Goal: Information Seeking & Learning: Stay updated

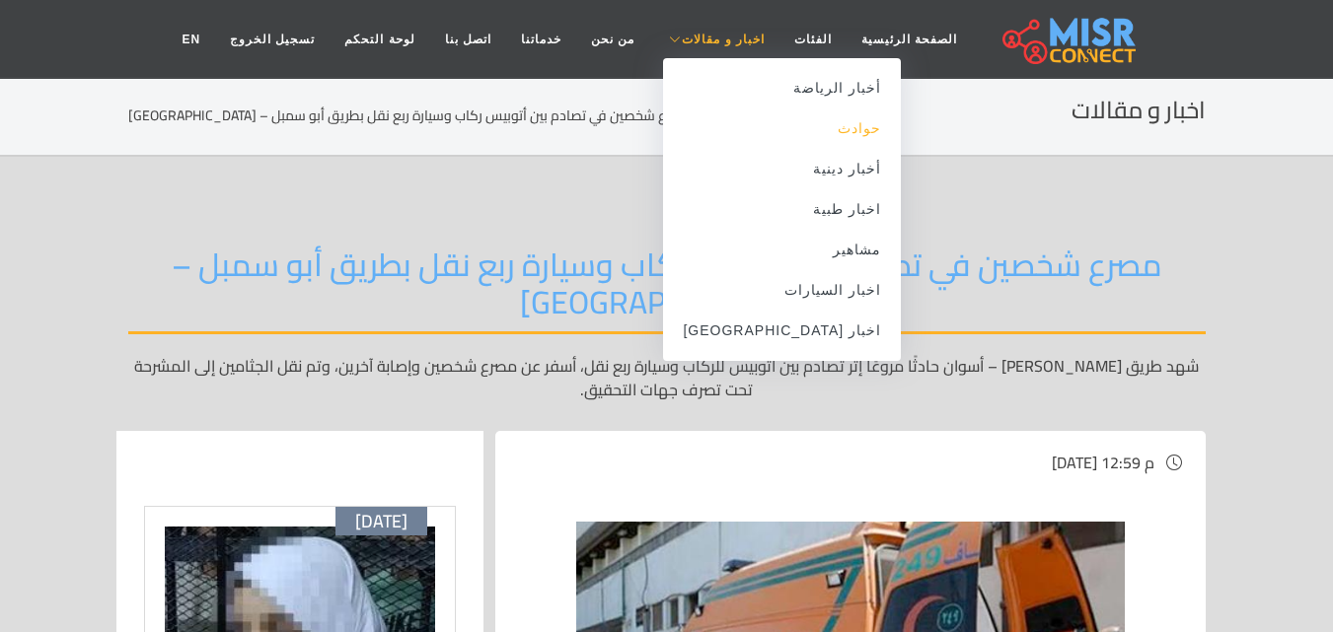
click at [788, 122] on link "حوادث" at bounding box center [782, 129] width 238 height 40
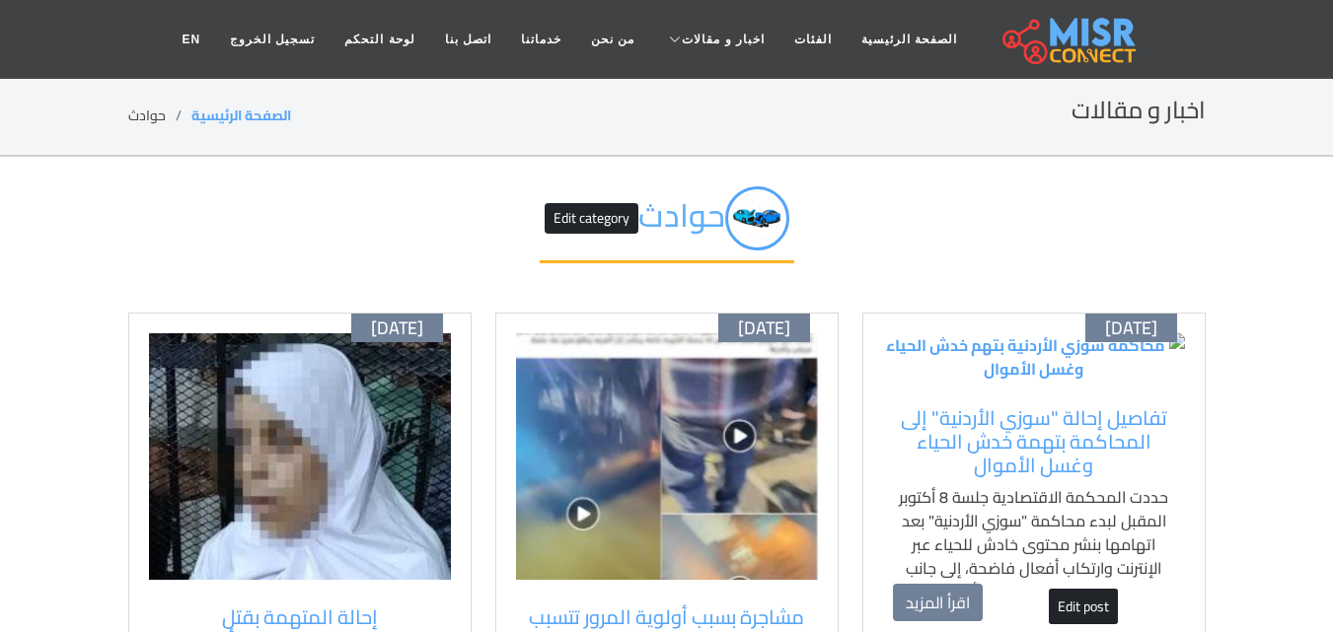
scroll to position [197, 0]
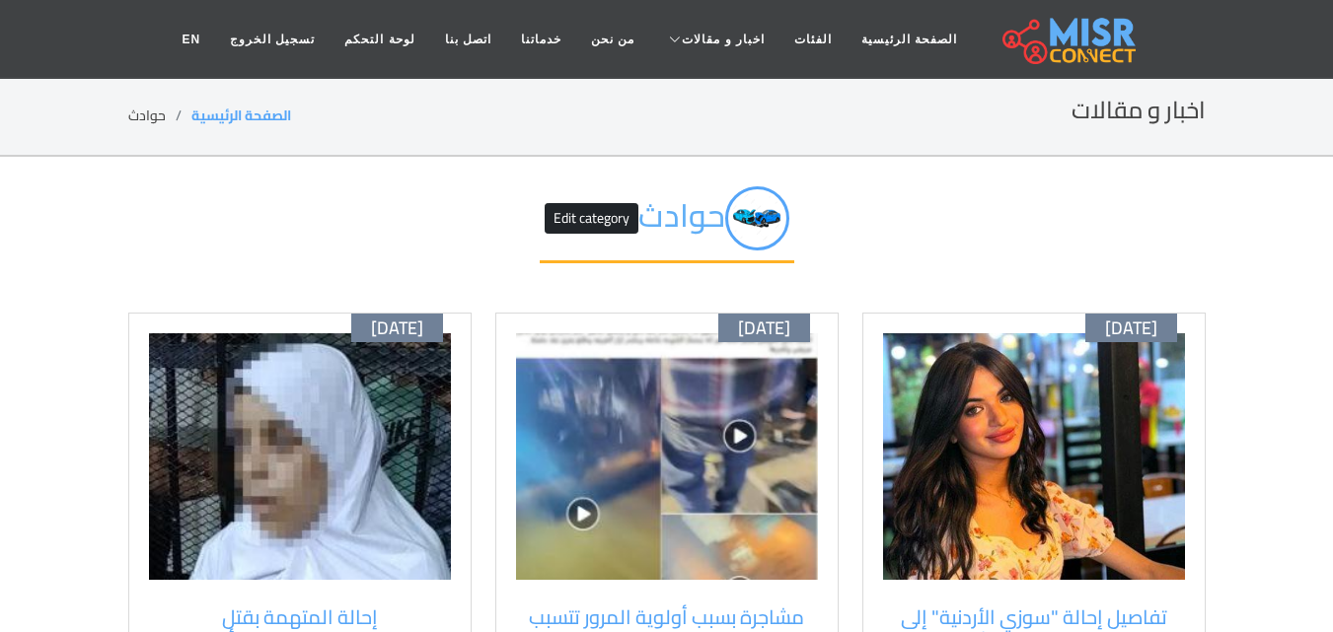
scroll to position [197, 0]
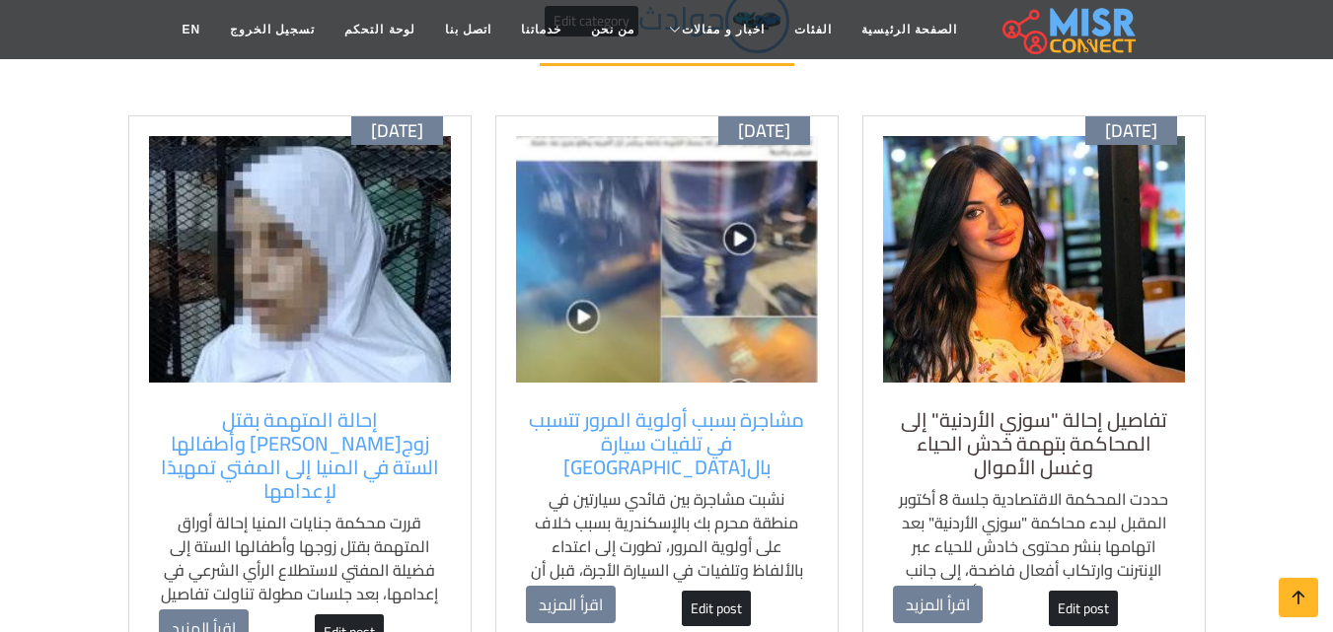
click at [1015, 422] on h5 "تفاصيل إحالة "سوزي الأردنية" إلى المحاكمة بتهمة خدش الحياء وغسل الأموال" at bounding box center [1034, 443] width 282 height 71
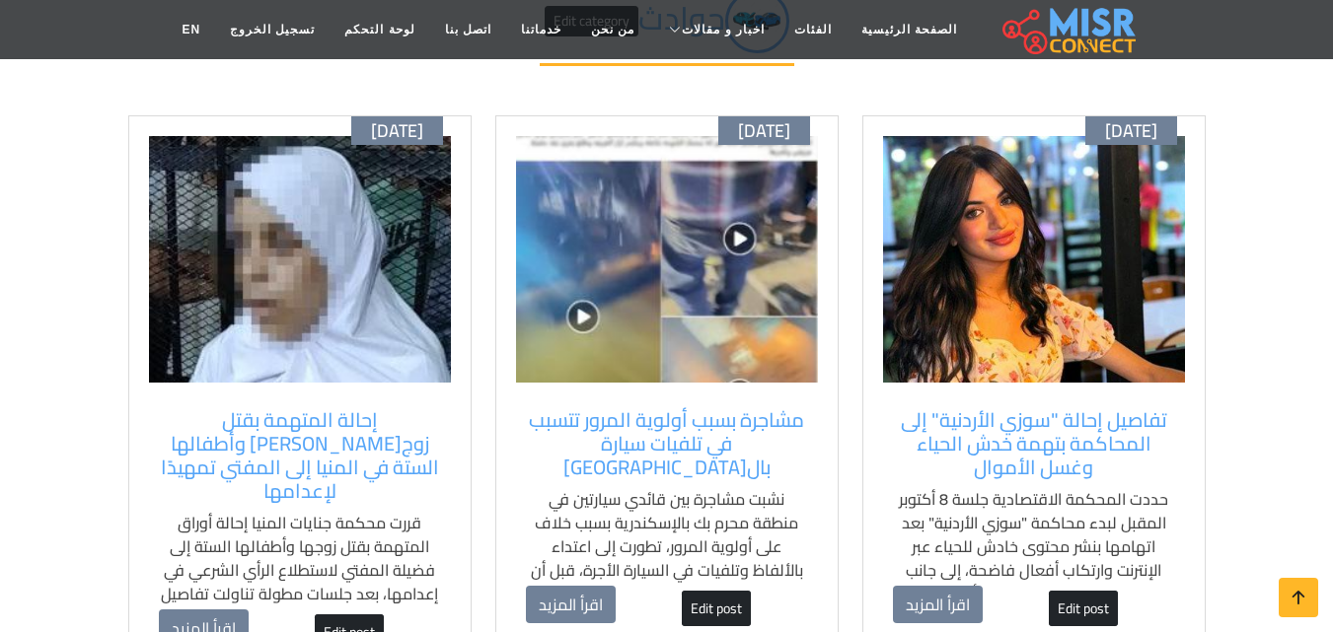
click at [785, 237] on img at bounding box center [667, 259] width 302 height 247
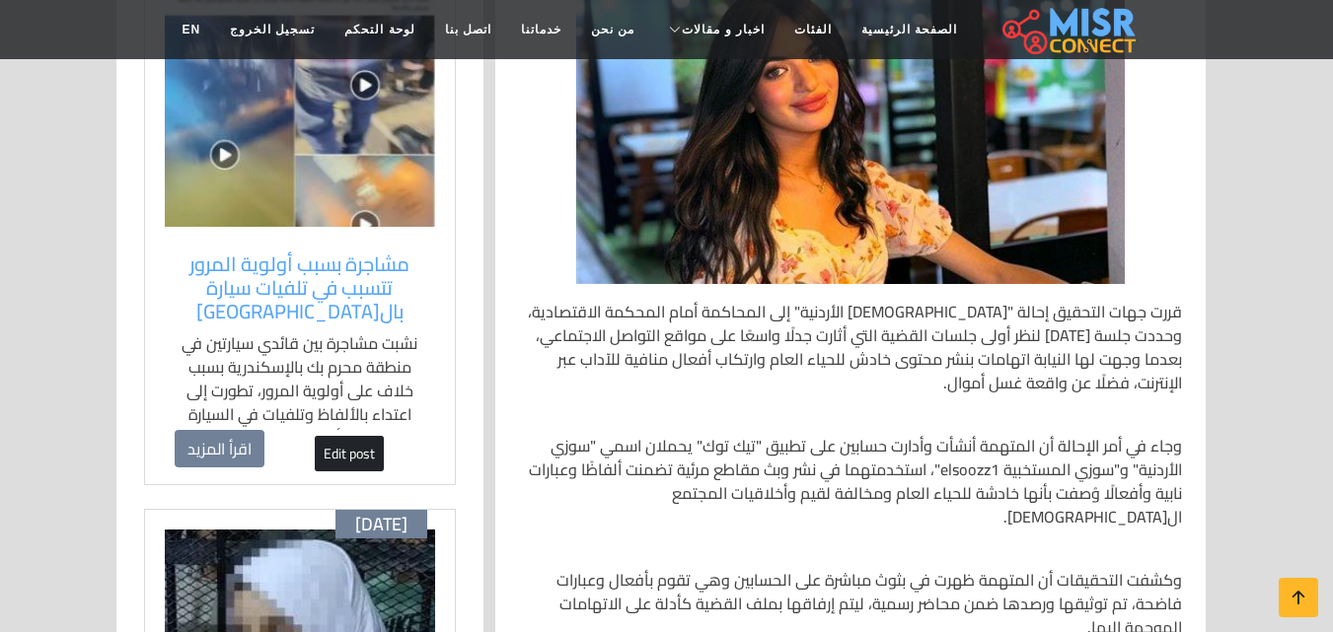
scroll to position [296, 0]
